Goal: Task Accomplishment & Management: Manage account settings

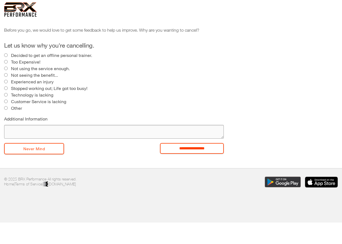
click at [26, 131] on textarea "Additional Information" at bounding box center [114, 132] width 220 height 14
type textarea "**********"
click at [186, 151] on input "**********" at bounding box center [192, 148] width 64 height 11
click at [194, 151] on input "**********" at bounding box center [192, 148] width 64 height 11
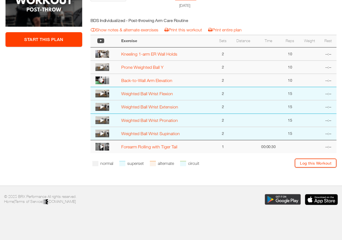
scroll to position [154, 0]
click at [235, 29] on link "Print entire plan" at bounding box center [225, 29] width 34 height 5
select select "**********"
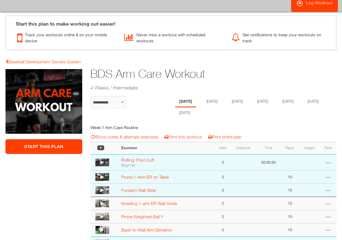
scroll to position [40, 0]
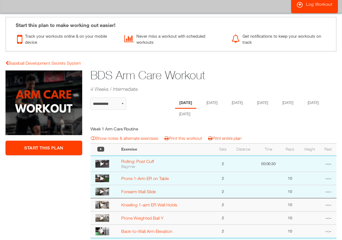
click at [220, 137] on link "Print entire plan" at bounding box center [225, 137] width 34 height 5
click at [35, 61] on link "Baseball Development Secrets System" at bounding box center [42, 62] width 75 height 5
select select "**********"
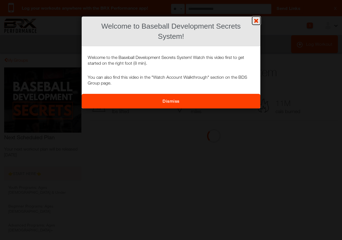
click at [258, 0] on link "?" at bounding box center [171, 0] width 342 height 0
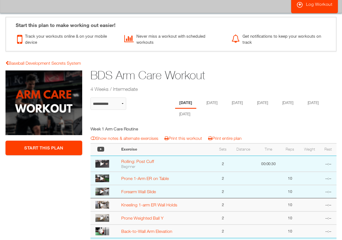
select select "**********"
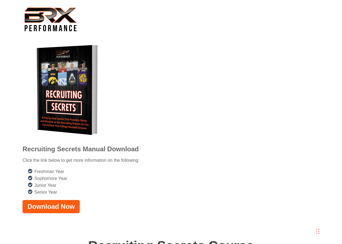
click at [48, 203] on strong "Download Now" at bounding box center [50, 206] width 47 height 7
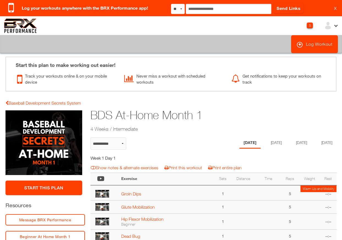
select select "**********"
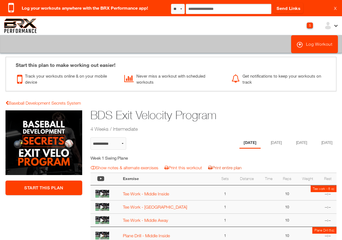
click at [232, 169] on link "Print entire plan" at bounding box center [225, 167] width 34 height 5
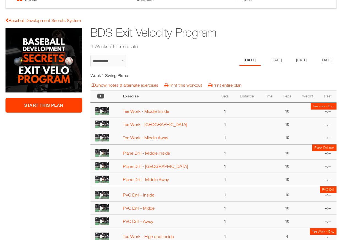
click at [101, 153] on icon at bounding box center [102, 153] width 4 height 4
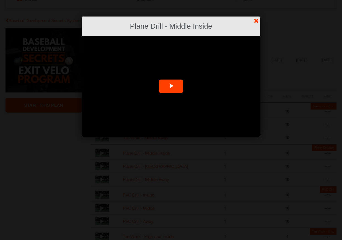
click at [171, 86] on span "Video Player" at bounding box center [171, 86] width 0 height 0
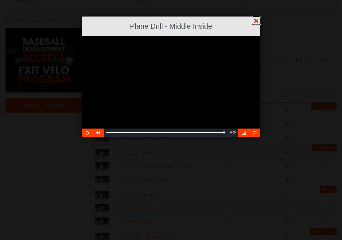
click at [258, 0] on link "?" at bounding box center [171, 0] width 342 height 0
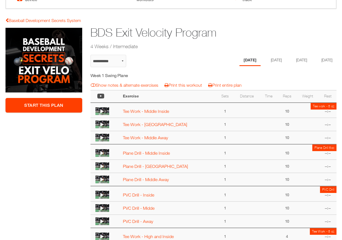
click at [103, 111] on icon at bounding box center [102, 111] width 4 height 4
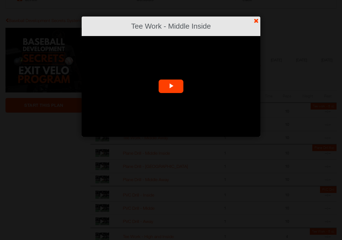
click at [171, 86] on span "Video Player" at bounding box center [171, 86] width 0 height 0
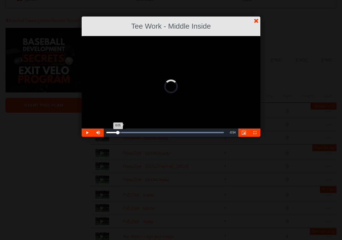
click at [121, 131] on div "Loaded : 100.00% 0:07 0:05" at bounding box center [165, 132] width 123 height 8
click at [127, 132] on div "Loaded : 100.00% 0:09 0:07" at bounding box center [164, 132] width 117 height 1
click at [134, 132] on div "Loaded : 100.00% 0:13 0:10" at bounding box center [164, 132] width 117 height 1
click at [141, 132] on div "Progress Bar" at bounding box center [164, 132] width 117 height 1
click at [148, 132] on div "Loaded : 100.00% 0:21 0:21" at bounding box center [164, 132] width 117 height 1
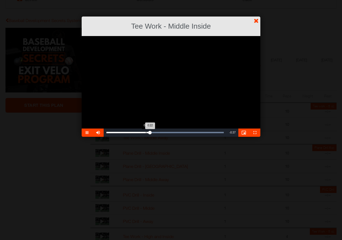
click at [146, 132] on div "Loaded : 100.00% 0:20 0:22" at bounding box center [164, 132] width 117 height 1
click at [160, 132] on div "Loaded : 100.00% 0:27 0:24" at bounding box center [164, 132] width 117 height 1
click at [165, 131] on div "Loaded : 100.00% 0:29 0:27" at bounding box center [165, 132] width 123 height 8
click at [170, 132] on div "Loaded : 100.00% 0:32 0:30" at bounding box center [164, 132] width 117 height 1
click at [175, 132] on div "Loaded : 100.00% 0:34 0:32" at bounding box center [164, 132] width 117 height 1
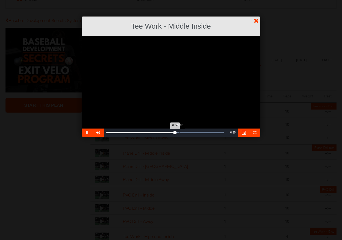
click at [179, 132] on div "0:37" at bounding box center [179, 132] width 0 height 1
click at [185, 132] on div "Loaded : 100.00% 0:40 0:37" at bounding box center [164, 132] width 117 height 1
click at [192, 131] on div "Loaded : 100.00% 0:43 0:41" at bounding box center [165, 132] width 123 height 8
click at [197, 131] on div "Loaded : 100.00% 0:45 0:43" at bounding box center [165, 132] width 123 height 8
click at [201, 131] on div "Loaded : 100.00% 0:47 0:46" at bounding box center [165, 132] width 123 height 8
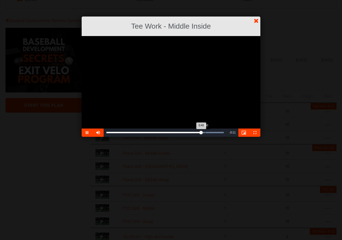
click at [205, 132] on div "Loaded : 100.00% 0:50 0:48" at bounding box center [164, 132] width 117 height 1
click at [211, 132] on div "Loaded : 100.00% 0:52 0:50" at bounding box center [164, 132] width 117 height 1
click at [216, 131] on div "Loaded : 100.00% 0:55 0:53" at bounding box center [165, 132] width 123 height 8
click at [221, 132] on div "Loaded : 100.00% 0:58 0:56" at bounding box center [164, 132] width 117 height 1
click at [259, 0] on link "?" at bounding box center [171, 0] width 342 height 0
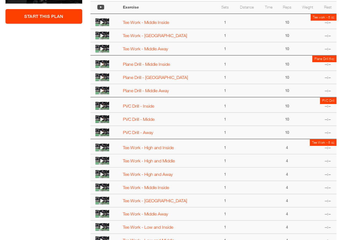
scroll to position [192, 0]
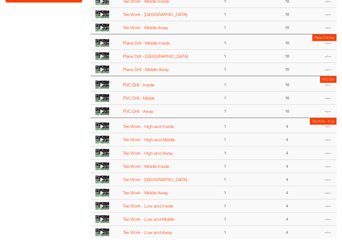
click at [135, 83] on link "PVC Drill - Inside" at bounding box center [138, 84] width 31 height 5
select select "**********"
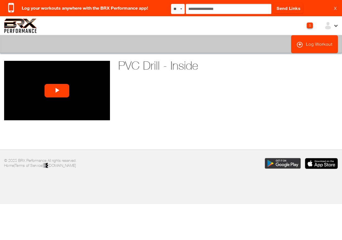
click at [57, 90] on span "Video Player" at bounding box center [57, 90] width 0 height 0
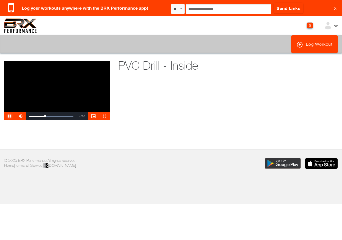
click at [12, 116] on span "Video Player" at bounding box center [9, 116] width 11 height 0
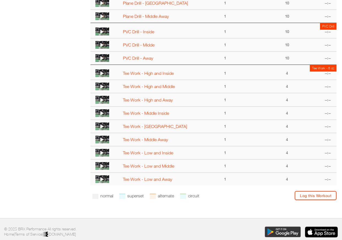
scroll to position [110, 0]
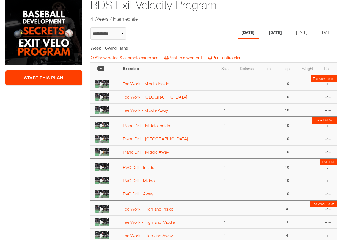
click at [274, 35] on li "[DATE]" at bounding box center [275, 32] width 21 height 11
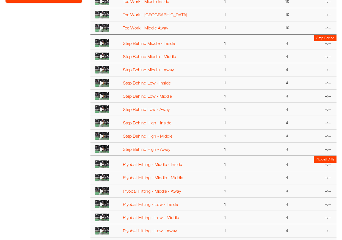
scroll to position [192, 0]
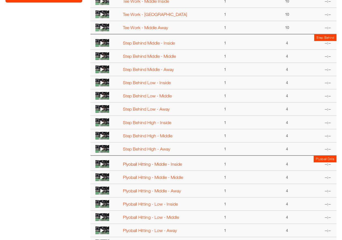
click at [139, 164] on link "Plyoball Hitting - Middle - Inside" at bounding box center [152, 163] width 59 height 5
select select "**********"
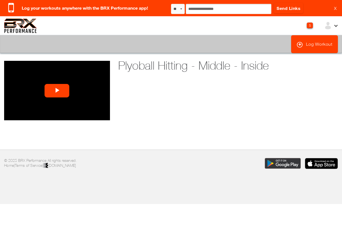
click at [57, 90] on span "Video Player" at bounding box center [57, 90] width 0 height 0
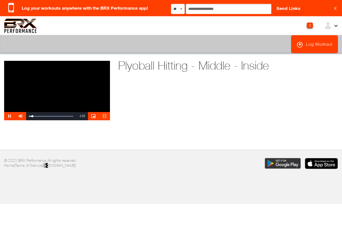
click at [104, 116] on span "Video Player" at bounding box center [104, 116] width 11 height 0
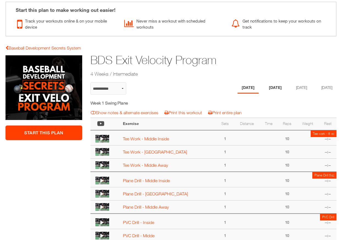
click at [273, 87] on li "Tuesday" at bounding box center [275, 87] width 21 height 11
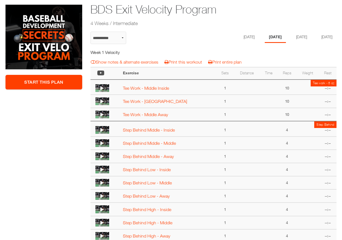
scroll to position [27, 0]
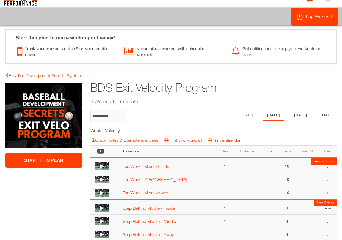
click at [296, 116] on li "Thursday" at bounding box center [300, 115] width 21 height 11
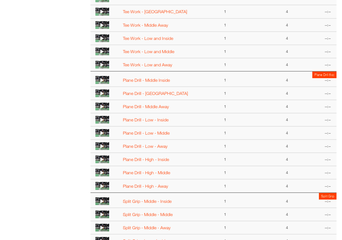
scroll to position [247, 0]
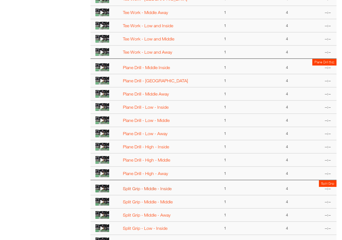
click at [133, 189] on link "Split Grip - Middle - Inside" at bounding box center [147, 188] width 49 height 5
select select "**********"
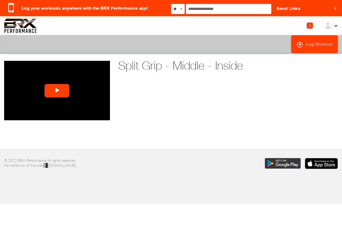
click at [57, 90] on span "Video Player" at bounding box center [57, 90] width 0 height 0
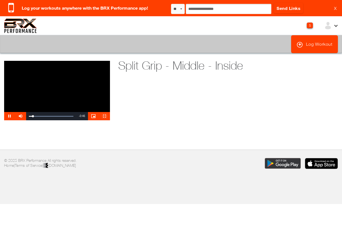
click at [104, 116] on span "Video Player" at bounding box center [104, 116] width 11 height 0
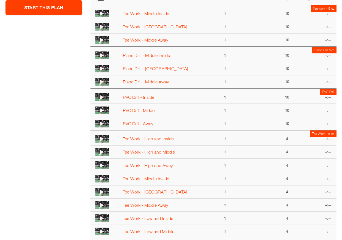
scroll to position [110, 0]
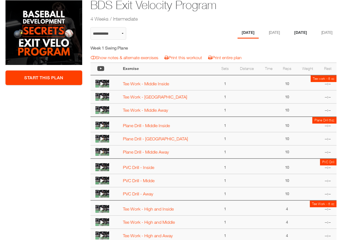
click at [304, 33] on li "[DATE]" at bounding box center [300, 32] width 21 height 11
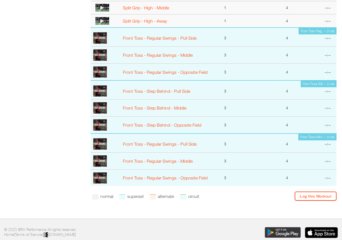
scroll to position [522, 0]
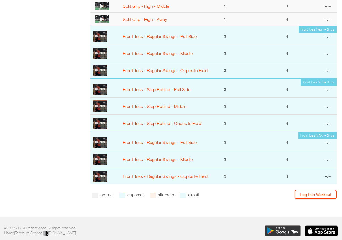
click at [160, 122] on link "Front Toss - Step Behind - Opposite Field" at bounding box center [162, 123] width 78 height 5
select select "**********"
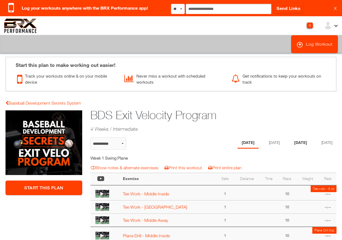
click at [300, 140] on li "[DATE]" at bounding box center [300, 142] width 21 height 11
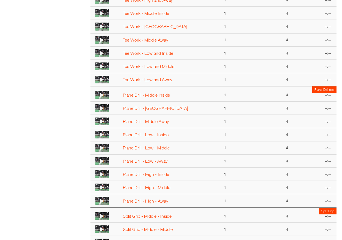
scroll to position [55, 0]
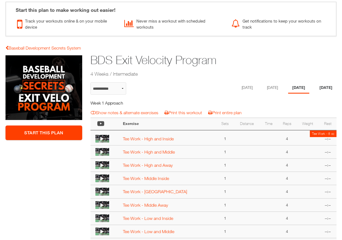
click at [330, 85] on li "[DATE]" at bounding box center [325, 87] width 21 height 11
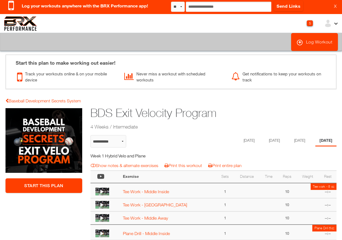
scroll to position [0, 0]
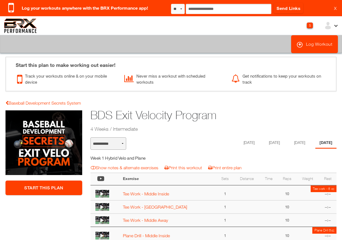
click at [123, 143] on select "**********" at bounding box center [108, 143] width 36 height 12
select select "**********"
click at [90, 137] on select "**********" at bounding box center [108, 143] width 36 height 12
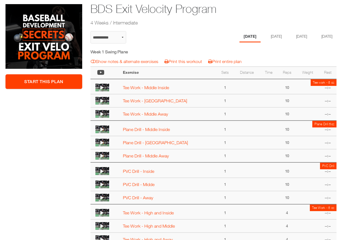
scroll to position [110, 0]
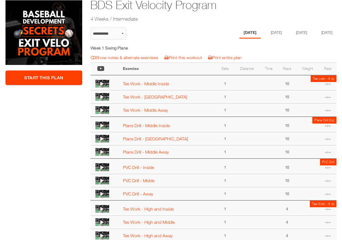
click at [240, 31] on li "Monday" at bounding box center [249, 32] width 21 height 11
click at [119, 32] on select "**********" at bounding box center [108, 33] width 36 height 12
select select "**********"
click at [90, 27] on select "**********" at bounding box center [108, 33] width 36 height 12
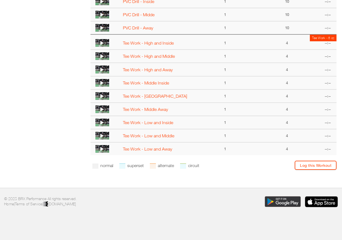
scroll to position [58, 0]
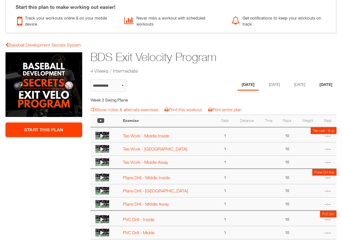
click at [318, 84] on li "Friday" at bounding box center [325, 84] width 21 height 11
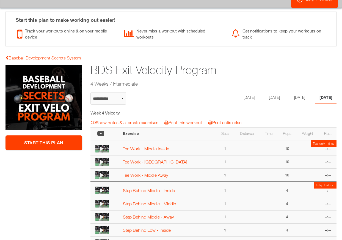
scroll to position [0, 0]
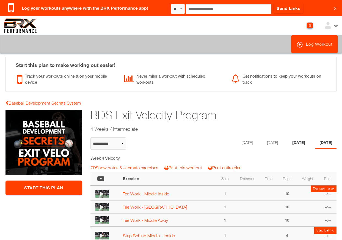
click at [300, 139] on li "Thursday" at bounding box center [298, 142] width 21 height 11
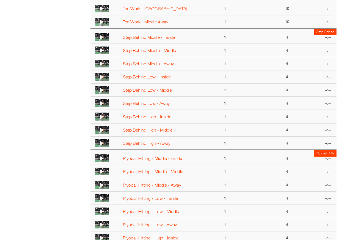
scroll to position [110, 0]
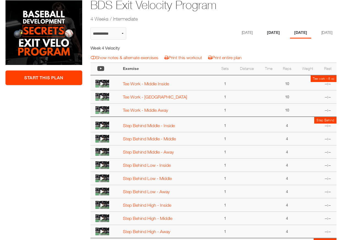
click at [273, 31] on li "Tuesday" at bounding box center [273, 32] width 21 height 11
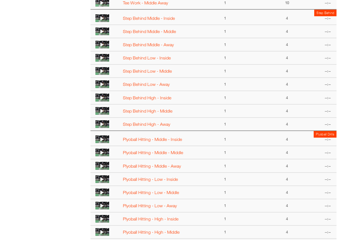
scroll to position [137, 0]
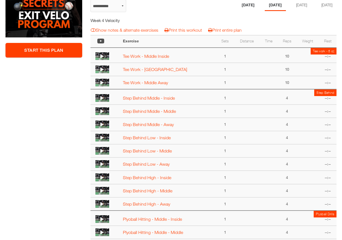
click at [245, 6] on li "Monday" at bounding box center [247, 5] width 21 height 11
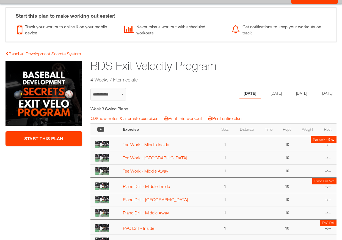
scroll to position [0, 0]
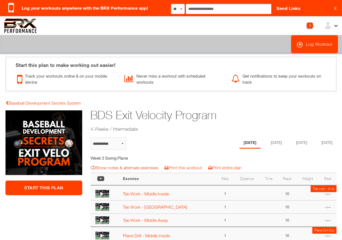
click at [145, 167] on link "Show notes & alternate exercises" at bounding box center [125, 167] width 68 height 5
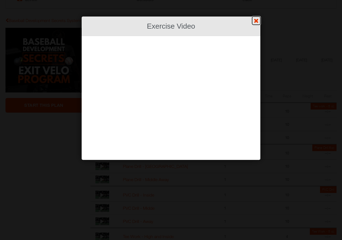
click at [255, 0] on link "?" at bounding box center [171, 0] width 342 height 0
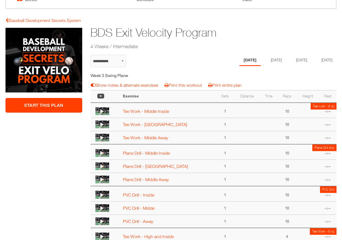
select select "**********"
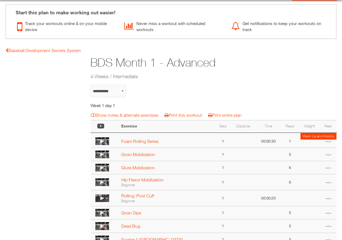
scroll to position [55, 0]
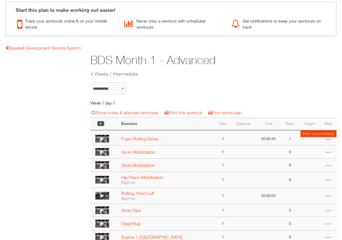
click at [101, 136] on img at bounding box center [102, 139] width 14 height 8
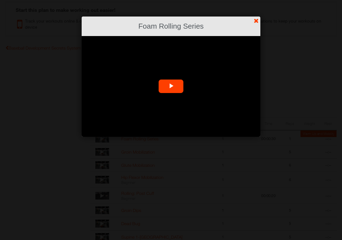
click at [171, 86] on span "Video Player" at bounding box center [171, 86] width 0 height 0
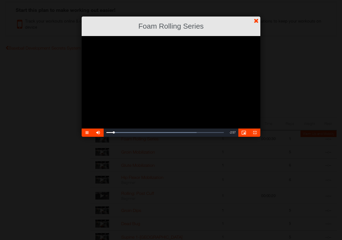
drag, startPoint x: 254, startPoint y: 134, endPoint x: 422, endPoint y: 165, distance: 171.2
click at [254, 132] on span "Video Player" at bounding box center [254, 132] width 11 height 0
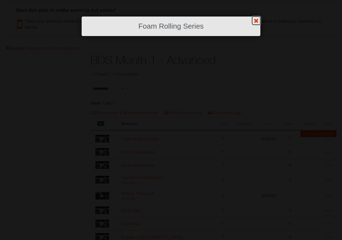
click at [255, 0] on link "?" at bounding box center [171, 0] width 342 height 0
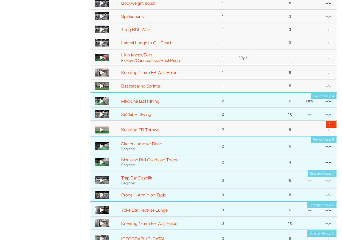
scroll to position [247, 0]
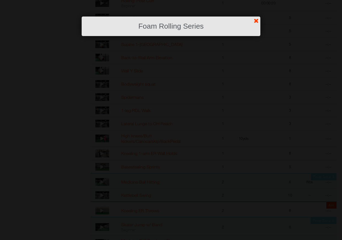
scroll to position [55, 0]
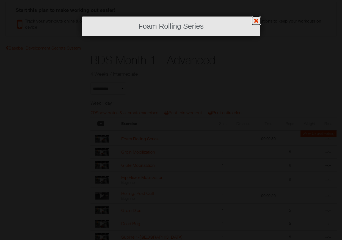
click at [259, 0] on link "?" at bounding box center [171, 0] width 342 height 0
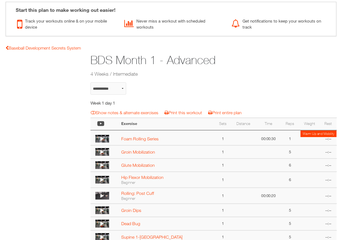
select select "**********"
